Goal: Transaction & Acquisition: Purchase product/service

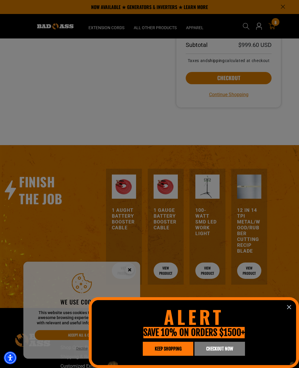
scroll to position [173, 0]
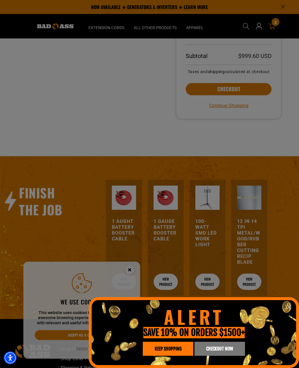
click at [287, 311] on icon "information" at bounding box center [288, 307] width 7 height 7
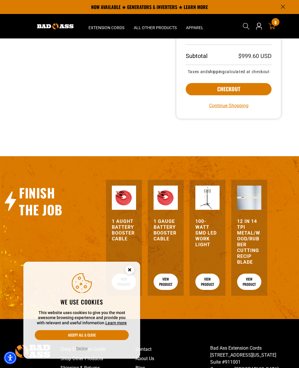
click at [95, 340] on button "Accept all & close" at bounding box center [82, 335] width 94 height 10
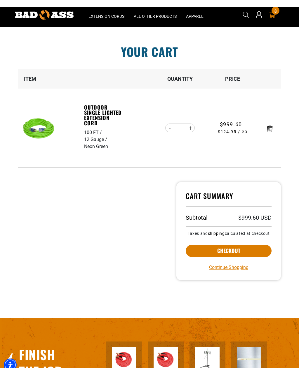
scroll to position [0, 0]
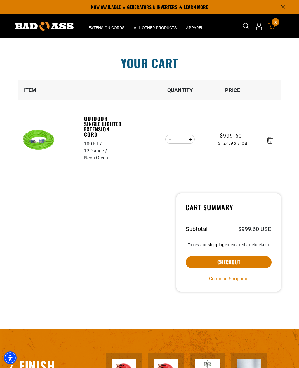
click at [93, 152] on div "12 Gauge" at bounding box center [96, 151] width 24 height 7
click at [96, 124] on link "Outdoor Single Lighted Extension Cord" at bounding box center [104, 126] width 40 height 21
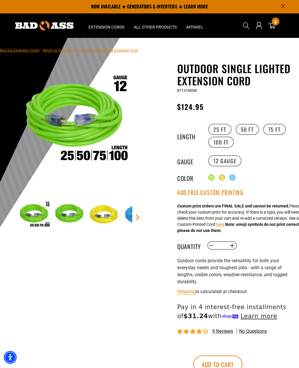
scroll to position [1, 0]
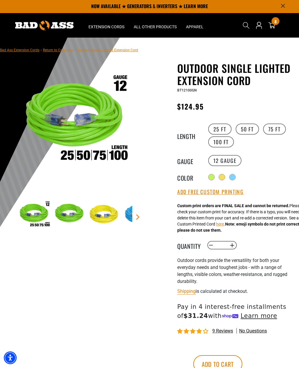
click at [277, 22] on div "8 8 items" at bounding box center [275, 21] width 8 height 8
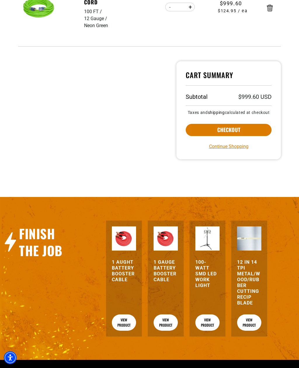
scroll to position [137, 0]
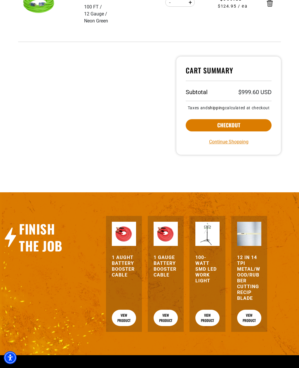
click at [229, 145] on link "Continue Shopping" at bounding box center [228, 142] width 39 height 7
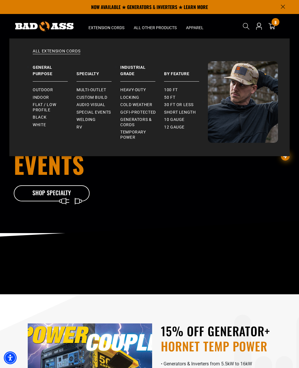
click at [172, 89] on span "100 ft" at bounding box center [171, 89] width 14 height 5
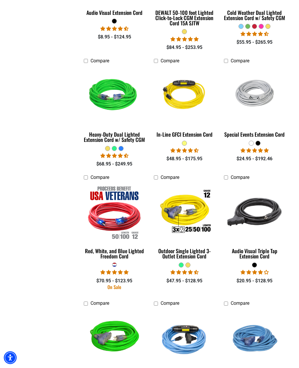
scroll to position [335, 0]
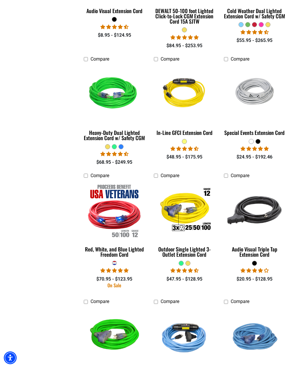
click at [187, 208] on img at bounding box center [184, 210] width 63 height 57
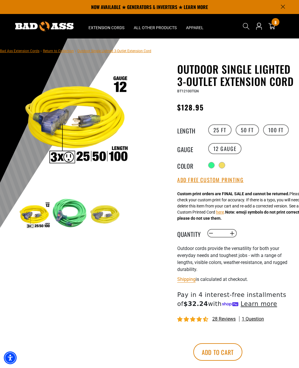
click at [231, 238] on button "Increase quantity for Outdoor Single Lighted 3-Outlet Extension Cord" at bounding box center [231, 234] width 9 height 10
click at [232, 238] on button "Increase quantity for Outdoor Single Lighted 3-Outlet Extension Cord" at bounding box center [231, 234] width 9 height 10
type input "*"
click at [212, 168] on div at bounding box center [211, 165] width 6 height 6
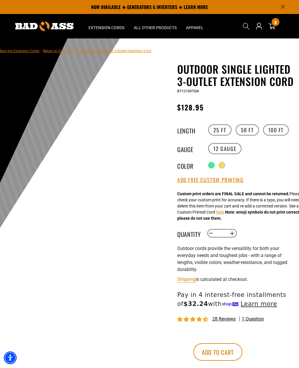
click at [227, 183] on button "Add Free Custom Printing" at bounding box center [210, 180] width 66 height 6
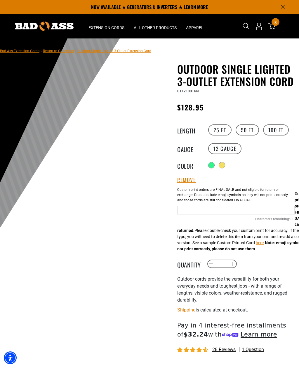
click at [233, 215] on input "Green Cables" at bounding box center [235, 210] width 117 height 9
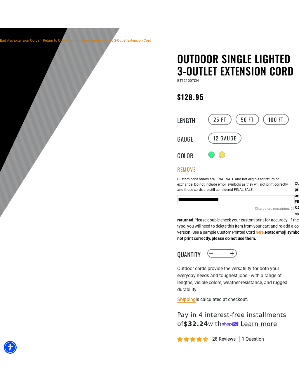
type input "**********"
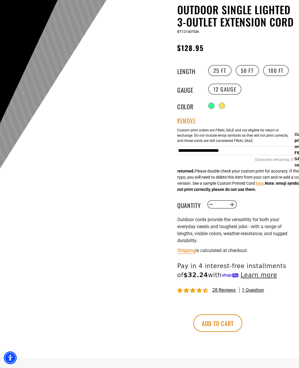
click at [242, 332] on button "Add to cart" at bounding box center [217, 323] width 49 height 17
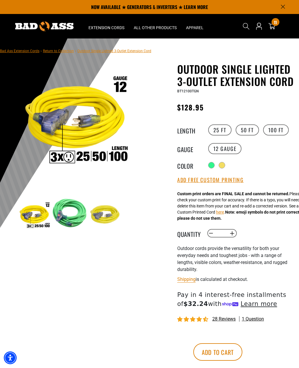
click at [276, 27] on link "11 11 items" at bounding box center [271, 26] width 9 height 7
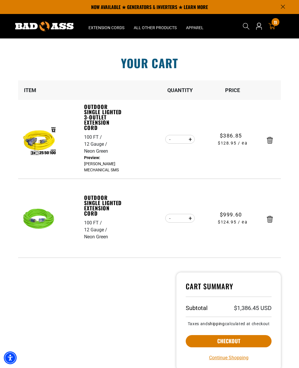
click at [87, 206] on link "Outdoor Single Lighted Extension Cord" at bounding box center [104, 205] width 40 height 21
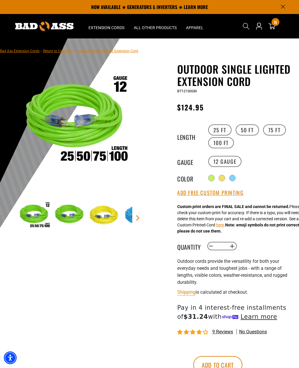
click at [218, 194] on button "Add Free Custom Printing" at bounding box center [210, 193] width 66 height 6
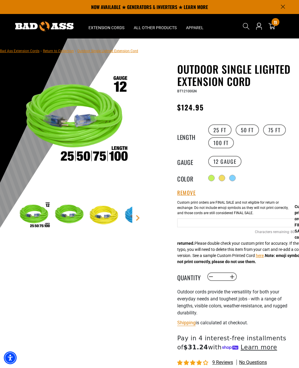
click at [198, 224] on input "Neon Green Cables" at bounding box center [235, 223] width 117 height 9
type input "**********"
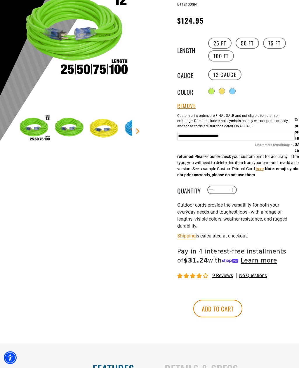
scroll to position [89, 0]
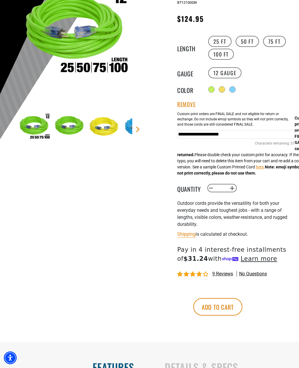
click at [231, 187] on button "Increase quantity for Outdoor Single Lighted Extension Cord" at bounding box center [231, 188] width 9 height 10
click at [232, 185] on button "Increase quantity for Outdoor Single Lighted Extension Cord" at bounding box center [231, 188] width 9 height 10
click at [234, 185] on button "Increase quantity for Outdoor Single Lighted Extension Cord" at bounding box center [231, 188] width 9 height 10
click at [234, 188] on button "Increase quantity for Outdoor Single Lighted Extension Cord" at bounding box center [231, 188] width 9 height 10
click at [234, 185] on button "Increase quantity for Outdoor Single Lighted Extension Cord" at bounding box center [231, 188] width 9 height 10
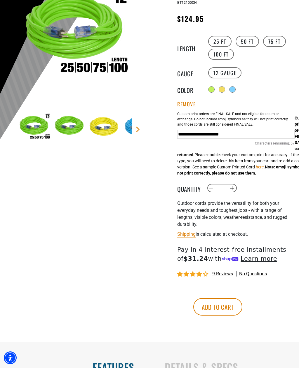
click at [232, 187] on button "Increase quantity for Outdoor Single Lighted Extension Cord" at bounding box center [231, 188] width 9 height 10
click at [235, 186] on button "Increase quantity for Outdoor Single Lighted Extension Cord" at bounding box center [231, 188] width 9 height 10
click at [231, 190] on button "Increase quantity for Outdoor Single Lighted Extension Cord" at bounding box center [231, 188] width 9 height 10
click at [232, 188] on button "Increase quantity for Outdoor Single Lighted Extension Cord" at bounding box center [231, 188] width 9 height 10
type input "**"
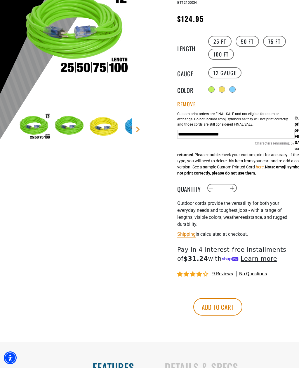
click at [242, 309] on button "Add to cart" at bounding box center [217, 306] width 49 height 17
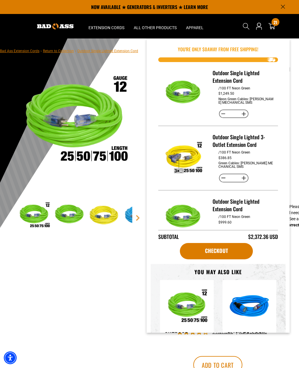
scroll to position [107, 0]
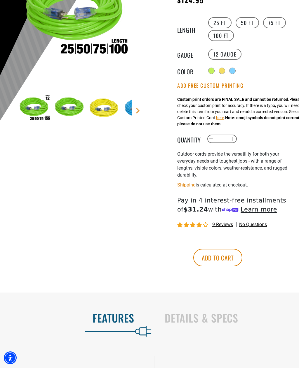
click at [264, 177] on div "Outdoor cords provide the versatility for both your everyday needs and toughest…" at bounding box center [235, 165] width 117 height 28
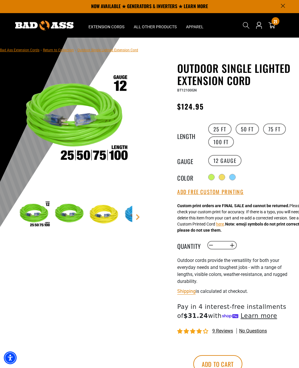
scroll to position [0, 0]
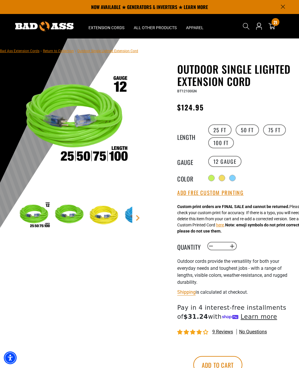
click at [274, 27] on icon at bounding box center [271, 26] width 7 height 6
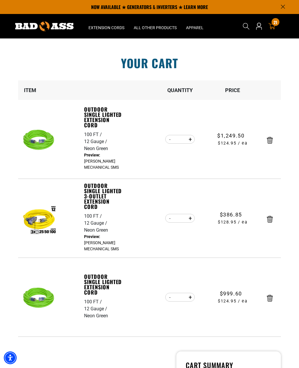
click at [270, 301] on icon "Remove Outdoor Single Lighted Extension Cord - 100 FT / 12 Gauge / Neon Green" at bounding box center [269, 298] width 6 height 7
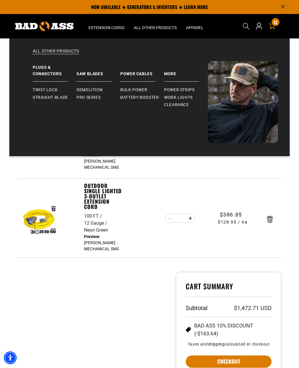
click at [87, 93] on link "Demolition" at bounding box center [98, 90] width 44 height 8
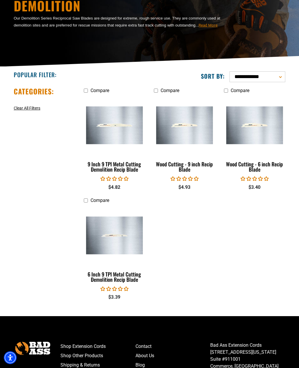
scroll to position [60, 0]
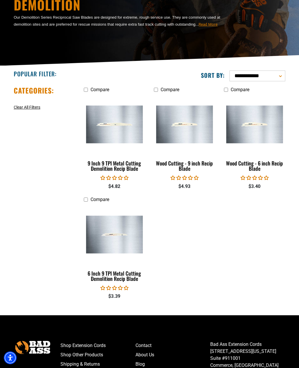
click at [107, 166] on div "9 Inch 9 TPI Metal Cutting Demolition Recip Blade" at bounding box center [114, 166] width 61 height 10
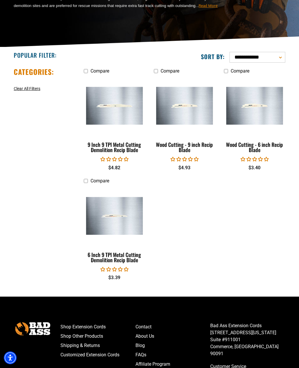
click at [103, 210] on img at bounding box center [114, 216] width 63 height 38
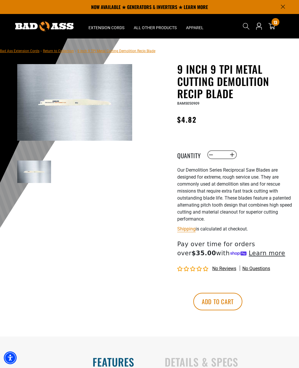
click at [225, 155] on input "*" at bounding box center [221, 155] width 12 height 10
type input "**"
click at [242, 301] on button "Add to cart" at bounding box center [217, 301] width 49 height 17
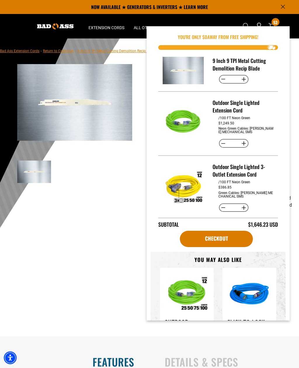
click at [63, 213] on div "1 of 1 Previous Next Previous Next 1" at bounding box center [74, 138] width 141 height 150
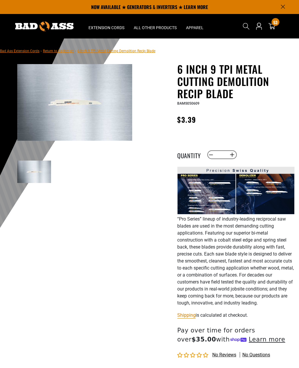
click at [225, 155] on input "*" at bounding box center [221, 155] width 12 height 10
type input "**"
click at [285, 240] on p "“Pro Series” lineup of industry-leading reciprocal saw blades are used in the m…" at bounding box center [235, 261] width 117 height 91
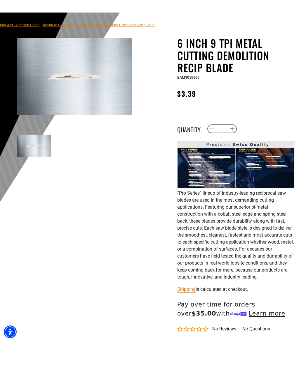
scroll to position [141, 0]
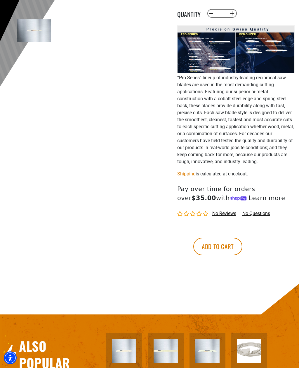
click at [242, 248] on button "Add to cart" at bounding box center [217, 246] width 49 height 17
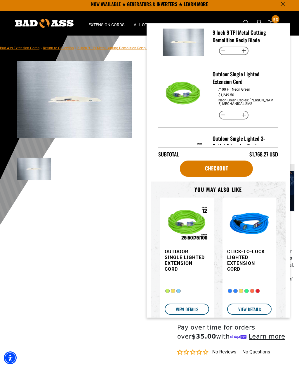
scroll to position [0, 0]
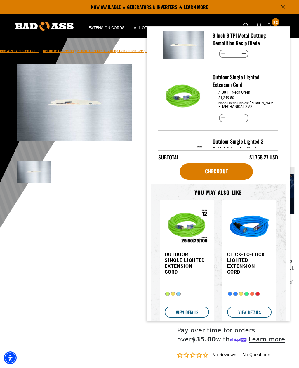
click at [108, 208] on main-product-gallery "1 of 1 Previous Next Previous Next 1" at bounding box center [74, 138] width 141 height 150
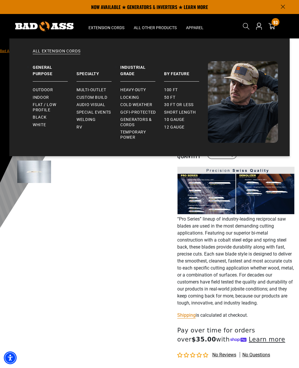
click at [189, 111] on span "Short Length" at bounding box center [180, 112] width 32 height 5
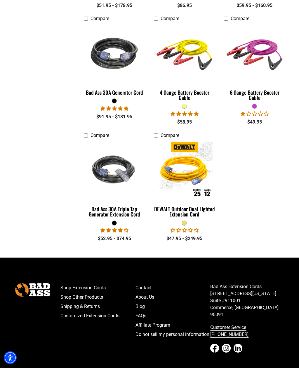
scroll to position [837, 0]
click at [192, 206] on div "DEWALT Outdoor Dual Lighted Extension Cord" at bounding box center [184, 211] width 61 height 10
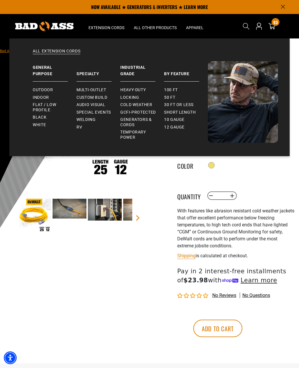
click at [190, 113] on span "Short Length" at bounding box center [180, 112] width 32 height 5
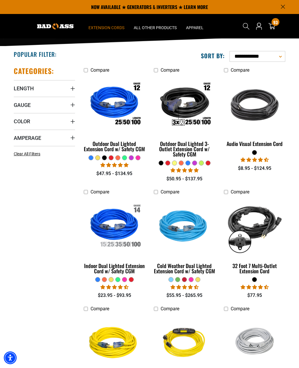
scroll to position [79, 0]
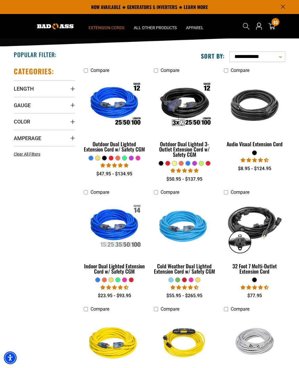
click at [107, 144] on div "Outdoor Dual Lighted Extension Cord w/ Safety CGM" at bounding box center [114, 146] width 61 height 10
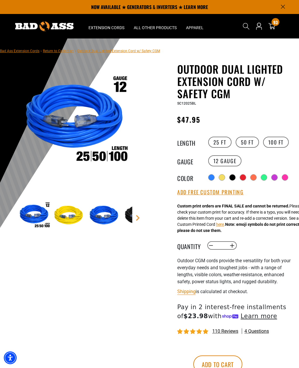
click at [266, 177] on div at bounding box center [264, 178] width 6 height 6
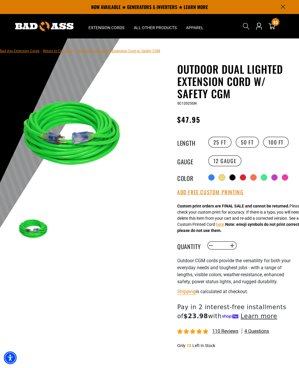
click at [229, 193] on button "Add Free Custom Printing" at bounding box center [210, 192] width 66 height 6
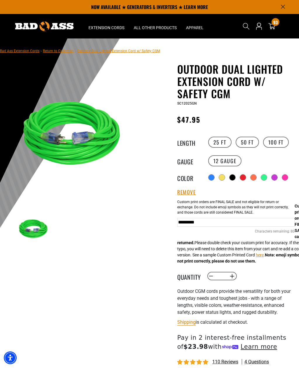
click at [233, 222] on input "*********" at bounding box center [235, 222] width 117 height 9
type input "**********"
click at [55, 208] on section "1 of 1 Previous Next Previous Next" at bounding box center [74, 162] width 117 height 171
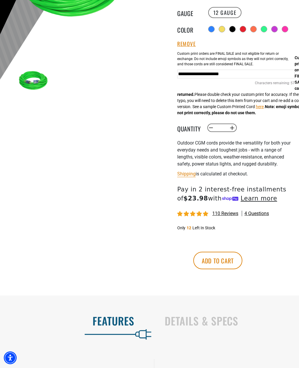
scroll to position [148, 0]
click at [231, 129] on button "Increase quantity for Outdoor Dual Lighted Extension Cord w/ Safety CGM" at bounding box center [231, 128] width 9 height 10
click at [234, 127] on button "Increase quantity for Outdoor Dual Lighted Extension Cord w/ Safety CGM" at bounding box center [231, 128] width 9 height 10
click at [234, 129] on button "Increase quantity for Outdoor Dual Lighted Extension Cord w/ Safety CGM" at bounding box center [231, 128] width 9 height 10
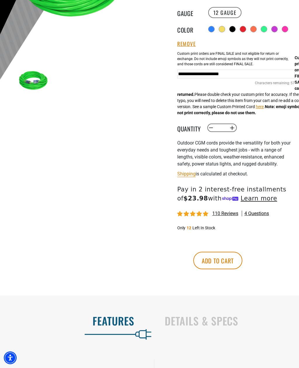
type input "*"
click at [242, 265] on button "Add to cart" at bounding box center [217, 260] width 49 height 17
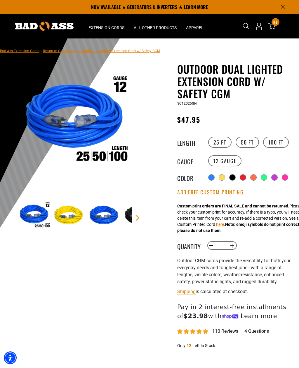
click at [275, 23] on span "97" at bounding box center [275, 22] width 4 height 4
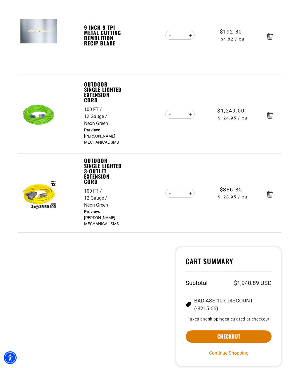
scroll to position [273, 0]
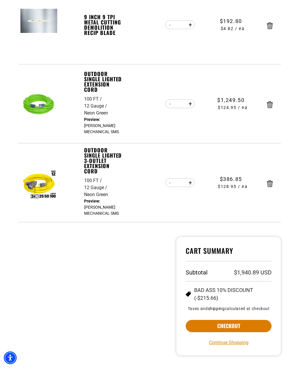
click at [227, 326] on button "Checkout" at bounding box center [228, 326] width 86 height 12
